Goal: Task Accomplishment & Management: Manage account settings

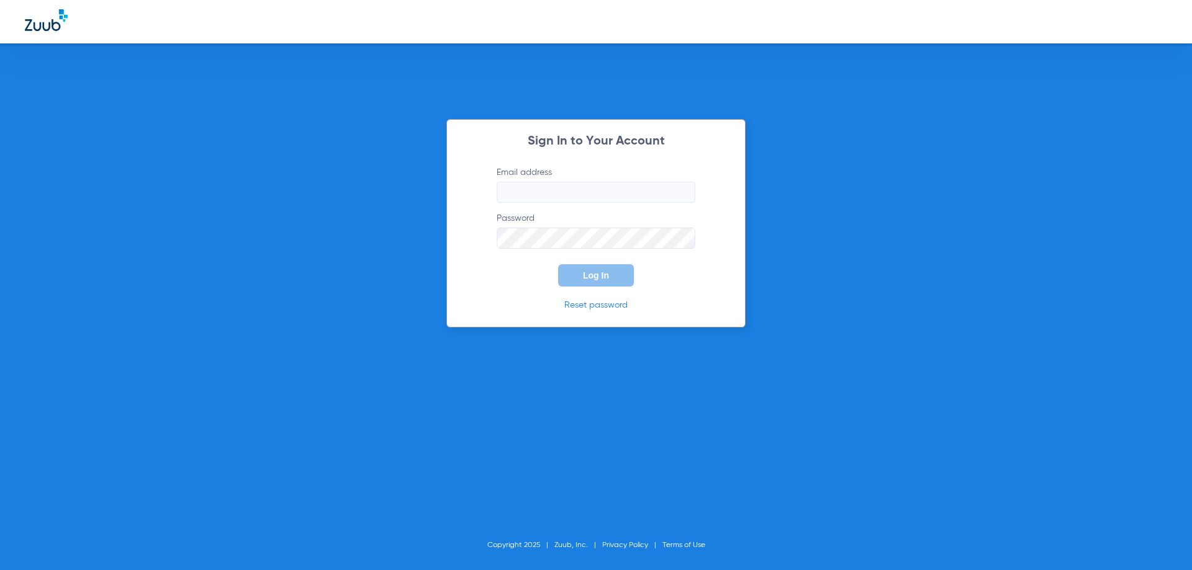
click at [381, 202] on div "Sign In to Your Account Email address Password Log In Reset password Copyright …" at bounding box center [596, 285] width 1192 height 570
click at [564, 193] on input "Email address" at bounding box center [596, 192] width 199 height 21
type input "[EMAIL_ADDRESS][DOMAIN_NAME]"
click at [558, 264] on button "Log In" at bounding box center [596, 275] width 76 height 22
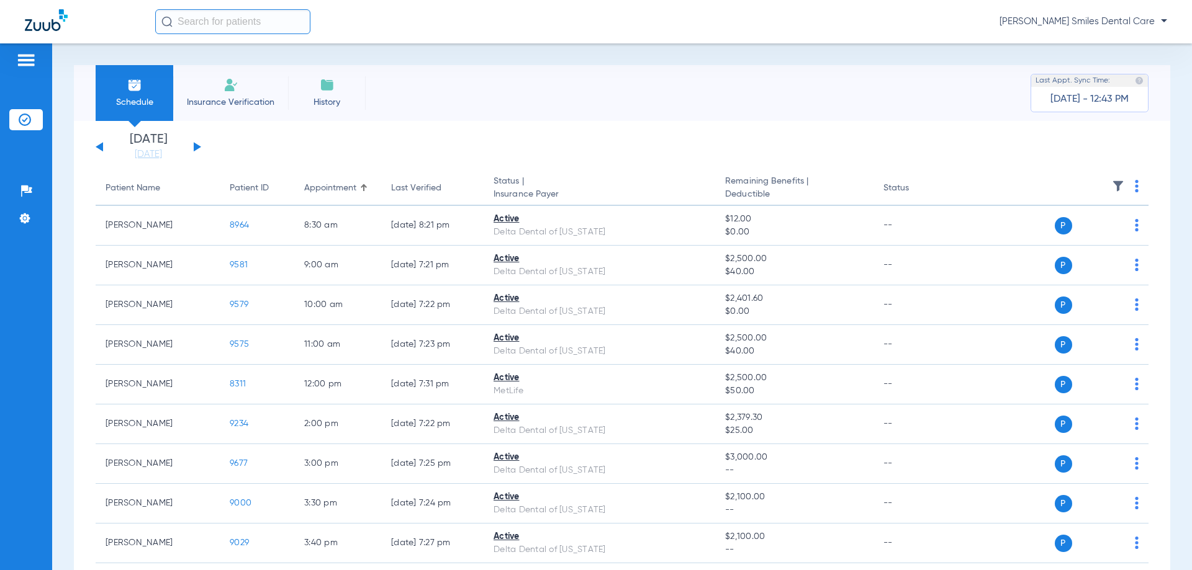
click at [570, 77] on div "Schedule Insurance Verification History Last Appt. Sync Time: [DATE] - 12:43 PM" at bounding box center [622, 93] width 1096 height 56
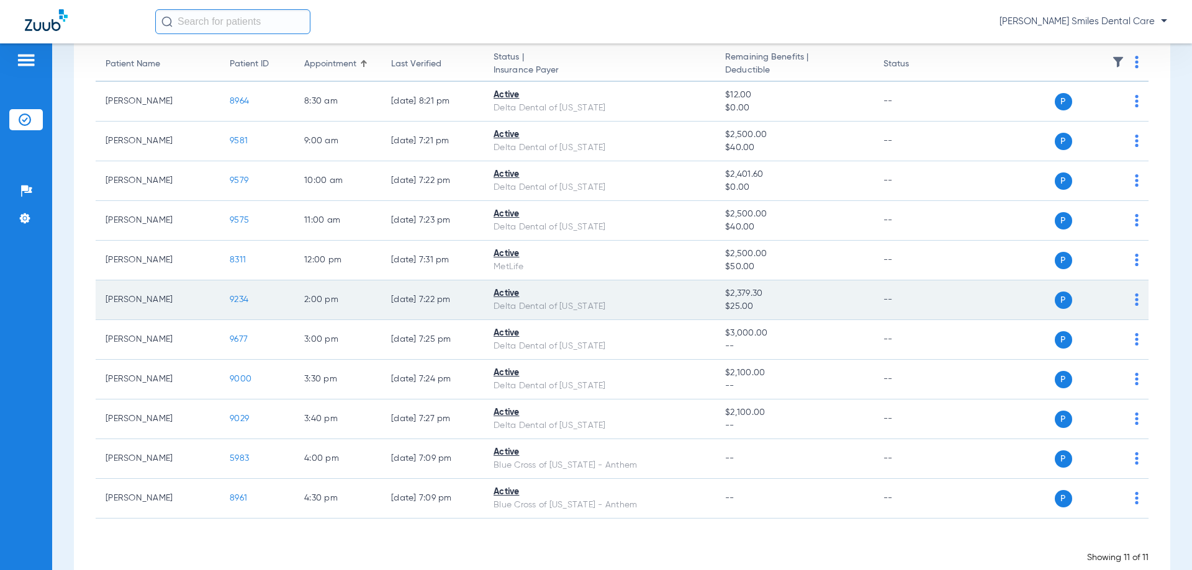
scroll to position [62, 0]
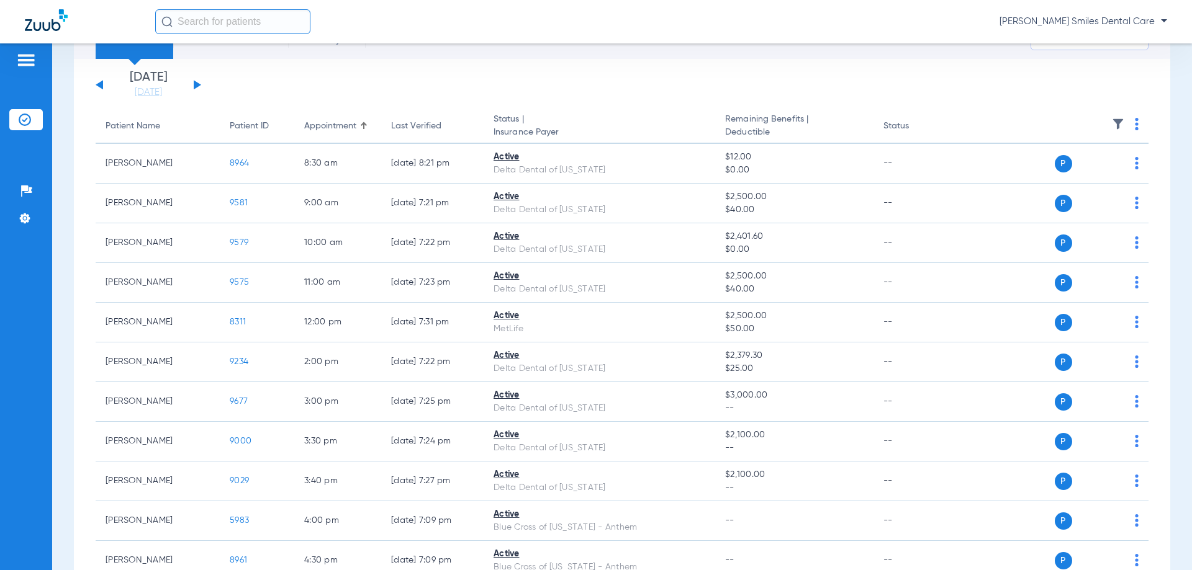
click at [197, 84] on button at bounding box center [197, 84] width 7 height 9
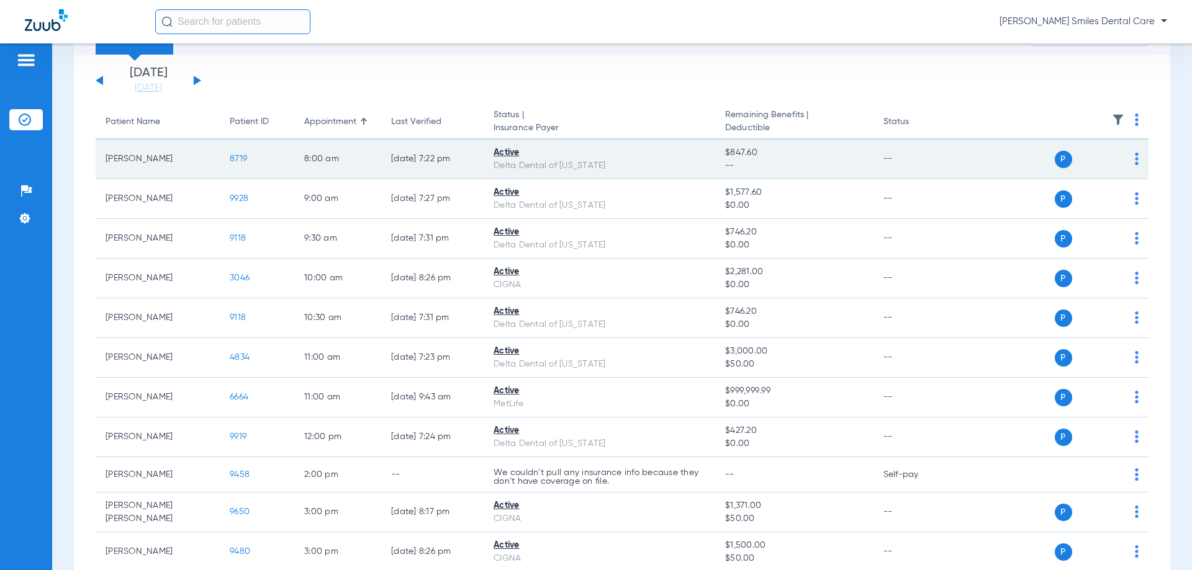
scroll to position [41, 0]
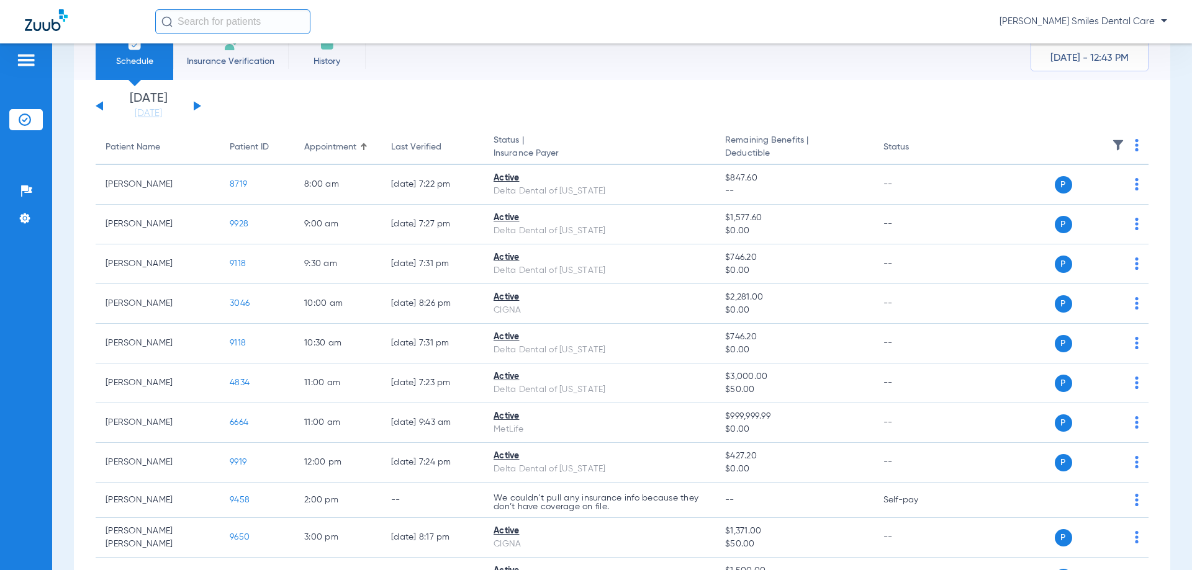
click at [202, 105] on app-single-date-navigator "[DATE] [DATE] [DATE] [DATE] [DATE] [DATE] [DATE] [DATE] [DATE] [DATE] [DATE] [D…" at bounding box center [622, 105] width 1053 height 27
click at [199, 106] on button at bounding box center [197, 105] width 7 height 9
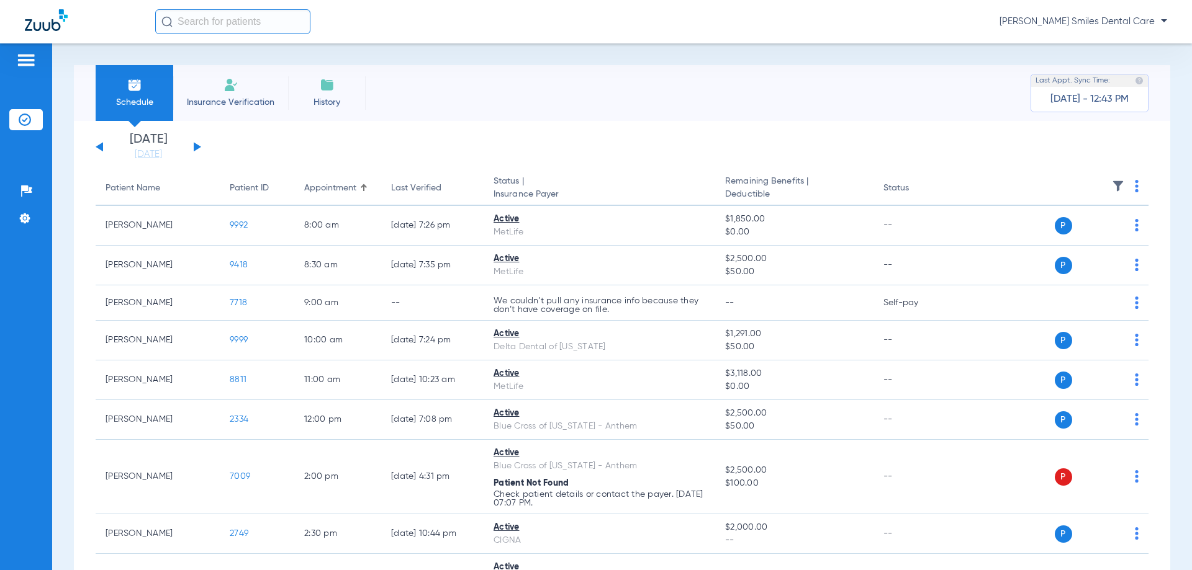
click at [194, 147] on button at bounding box center [197, 146] width 7 height 9
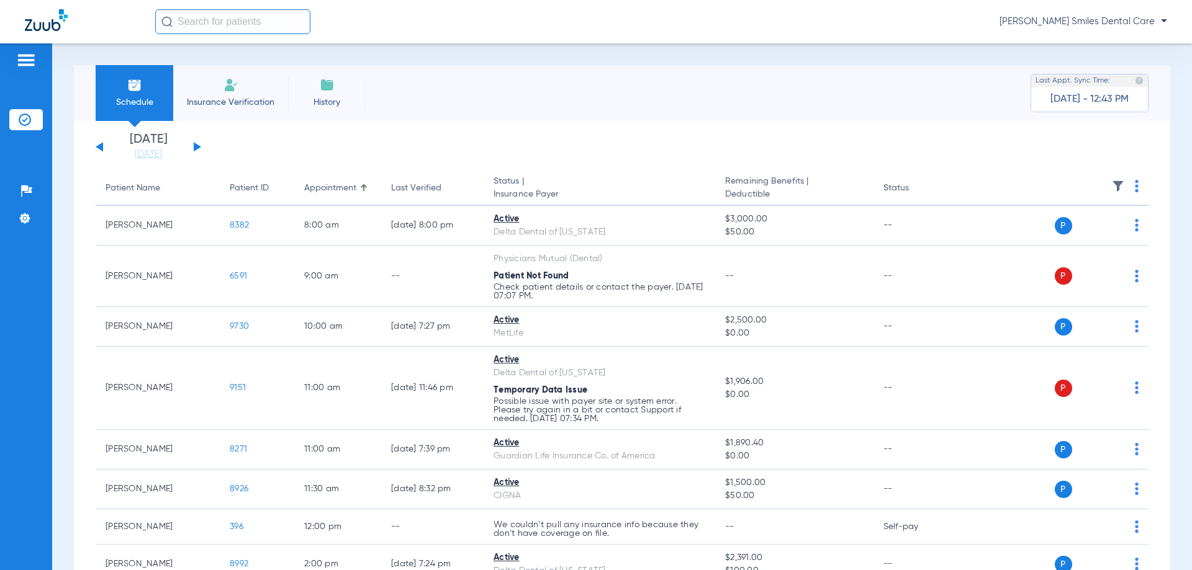
click at [196, 144] on button at bounding box center [197, 146] width 7 height 9
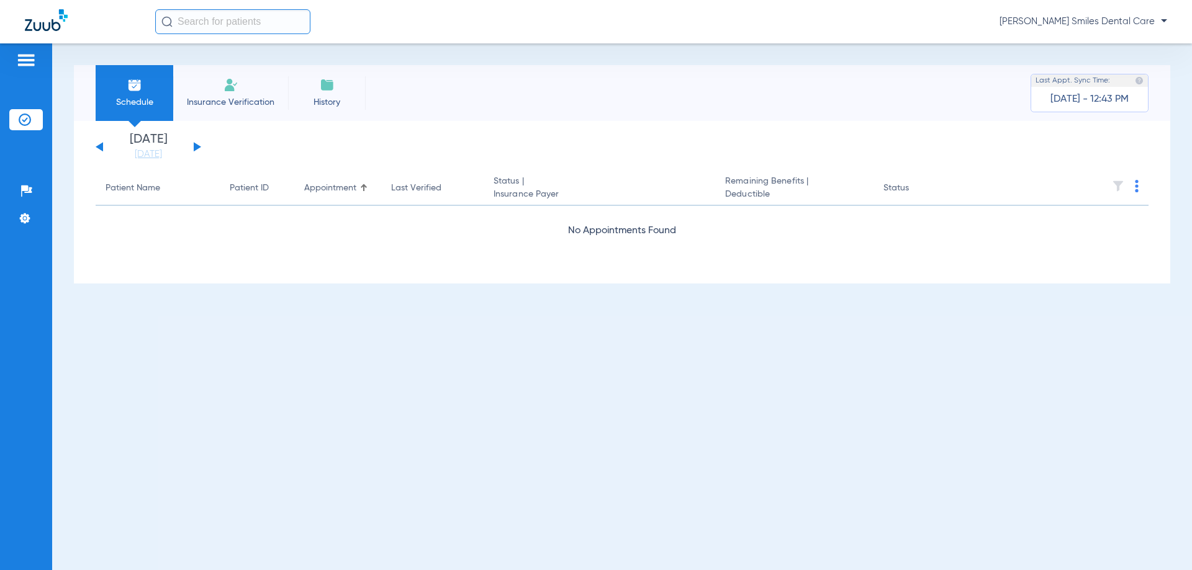
click at [196, 144] on button at bounding box center [197, 146] width 7 height 9
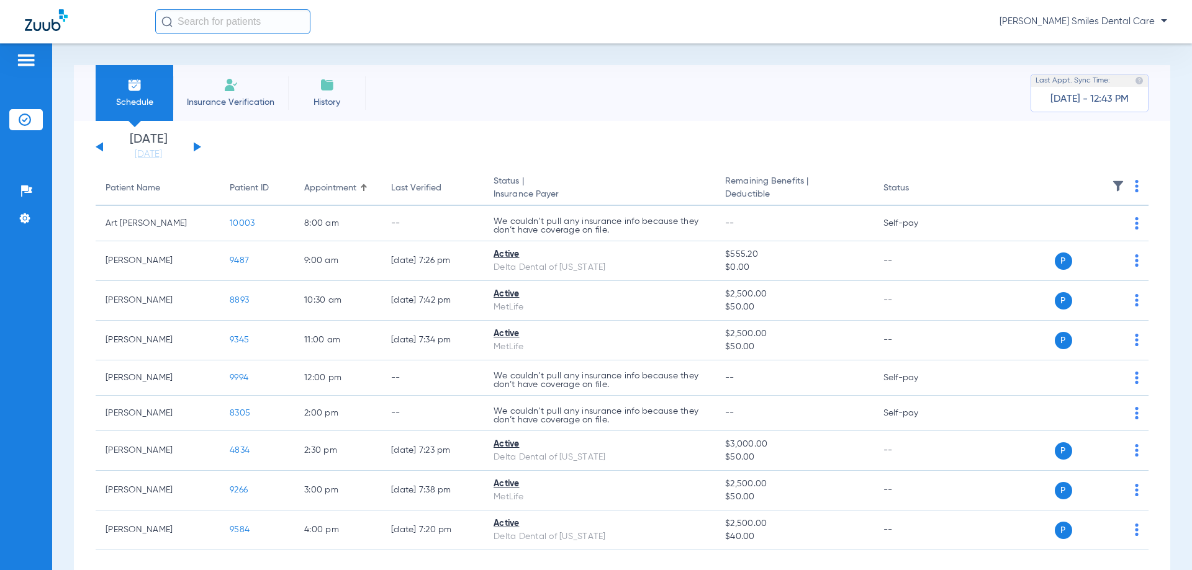
click at [418, 11] on div "[PERSON_NAME] Smiles Dental Care" at bounding box center [661, 21] width 1012 height 25
